Goal: Use online tool/utility: Utilize a website feature to perform a specific function

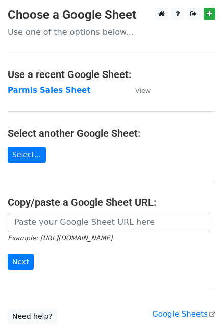
scroll to position [70, 0]
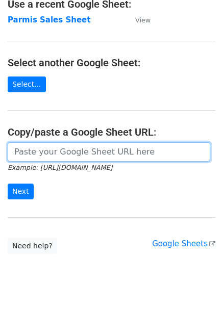
click at [59, 151] on input "url" at bounding box center [109, 151] width 203 height 19
paste input "https://docs.google.com/spreadsheets/d/1y1Wsd28vOigo0HyGv3KM-wPtzoCWvLvtunGF3_Z…"
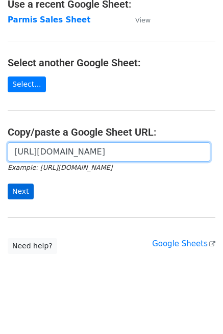
type input "https://docs.google.com/spreadsheets/d/1y1Wsd28vOigo0HyGv3KM-wPtzoCWvLvtunGF3_Z…"
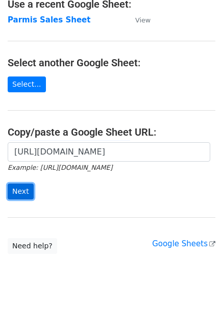
scroll to position [0, 0]
click at [23, 186] on input "Next" at bounding box center [21, 192] width 26 height 16
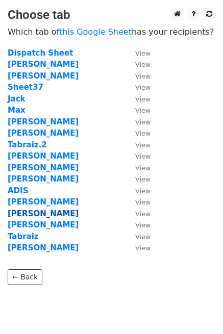
click at [21, 213] on strong "[PERSON_NAME]" at bounding box center [43, 213] width 71 height 9
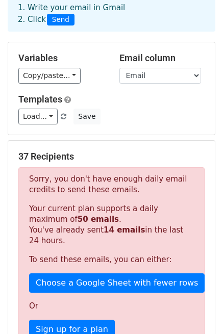
scroll to position [153, 0]
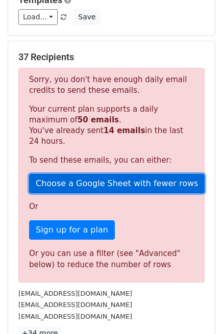
click at [114, 174] on link "Choose a Google Sheet with fewer rows" at bounding box center [117, 183] width 176 height 19
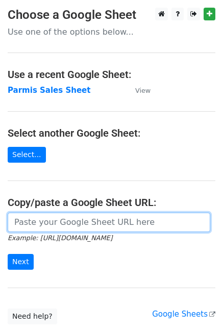
click at [55, 227] on input "url" at bounding box center [109, 222] width 203 height 19
type input "https://docs.google.com/spreadsheets/d/1y1Wsd28vOigo0HyGv3KM-wPtzoCWvLvtunGF3_Z…"
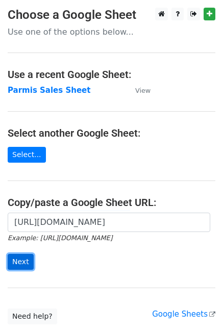
click at [24, 259] on input "Next" at bounding box center [21, 262] width 26 height 16
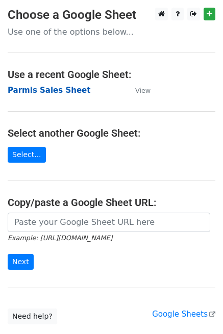
click at [59, 90] on strong "Parmis Sales Sheet" at bounding box center [49, 90] width 83 height 9
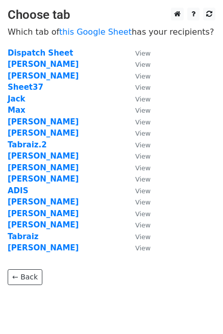
scroll to position [32, 0]
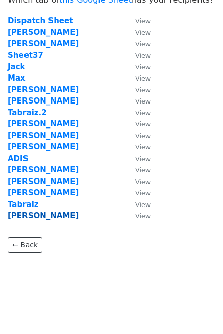
click at [18, 218] on strong "Zack" at bounding box center [43, 215] width 71 height 9
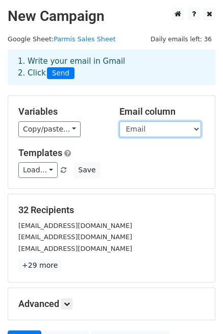
click at [182, 129] on select "MC Company Name Phone Email Equipment Remarks State" at bounding box center [160, 129] width 82 height 16
click at [90, 191] on form "Variables Copy/paste... {{MC}} {{Company Name}} {{Phone }} {{Email}} {{Equipmen…" at bounding box center [112, 225] width 208 height 260
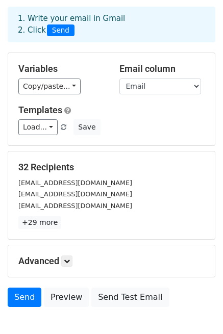
scroll to position [102, 0]
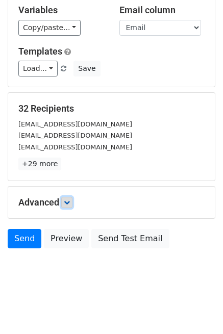
click at [70, 202] on icon at bounding box center [67, 203] width 6 height 6
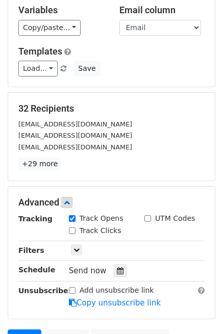
click at [68, 229] on div "Track Clicks" at bounding box center [99, 232] width 76 height 12
click at [69, 229] on input "Track Clicks" at bounding box center [72, 231] width 7 height 7
checkbox input "true"
click at [118, 185] on form "Variables Copy/paste... {{MC}} {{Company Name}} {{Phone }} {{Email}} {{Equipmen…" at bounding box center [112, 174] width 208 height 360
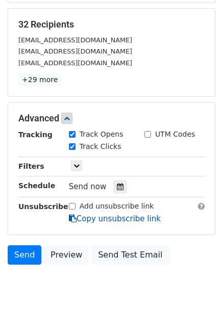
scroll to position [201, 0]
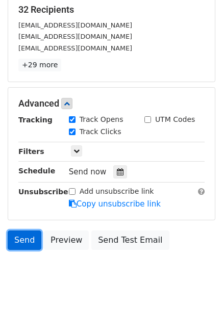
click at [30, 240] on link "Send" at bounding box center [25, 240] width 34 height 19
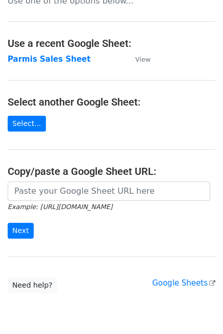
scroll to position [70, 0]
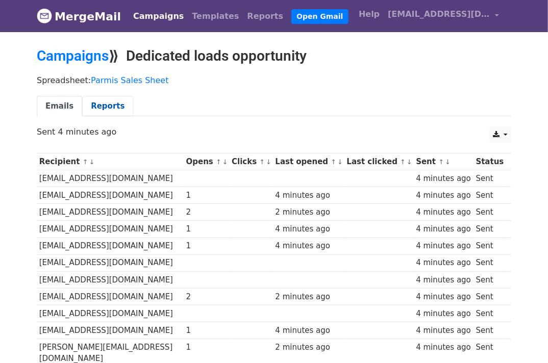
click at [106, 102] on link "Reports" at bounding box center [107, 106] width 51 height 21
